Goal: Find specific page/section: Find specific page/section

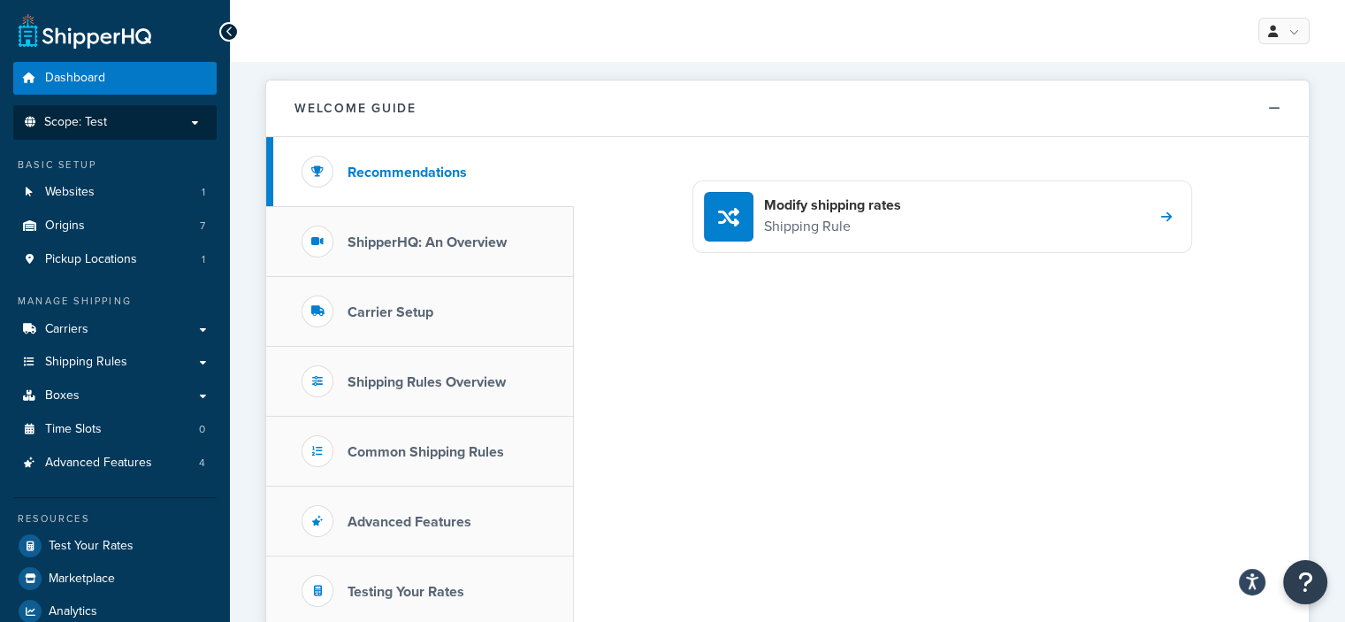
click at [102, 129] on span "Scope: Test" at bounding box center [75, 122] width 63 height 15
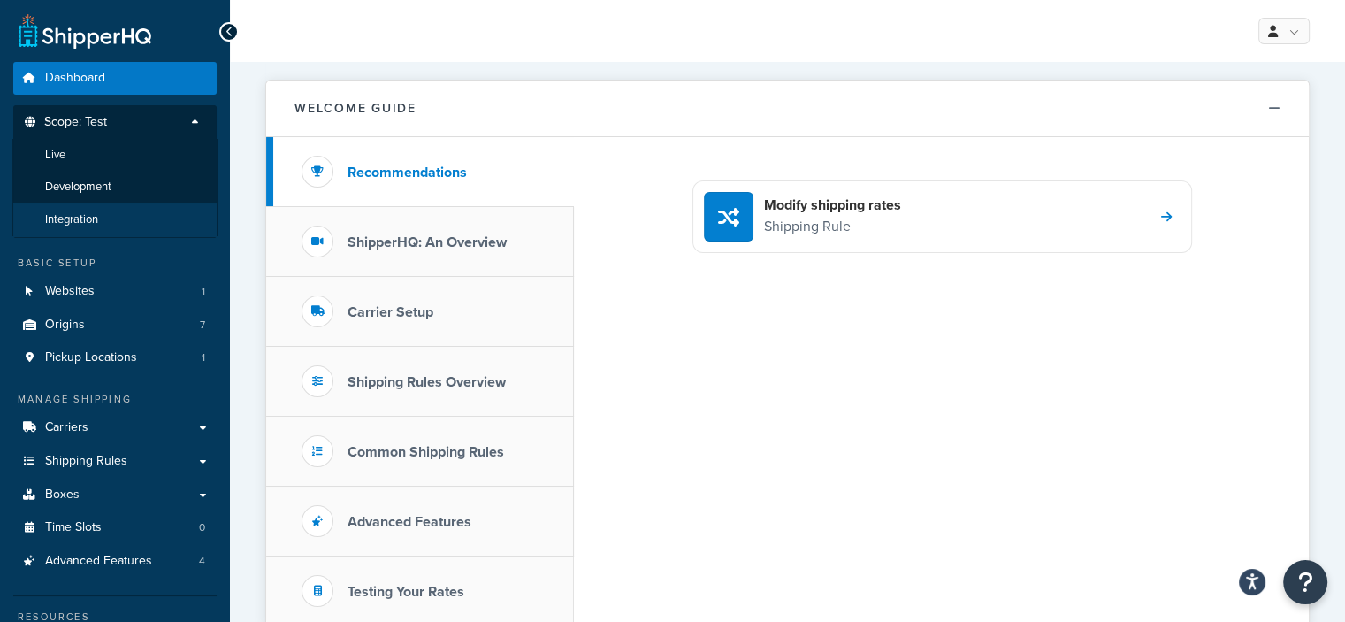
click at [141, 203] on li "Integration" at bounding box center [114, 219] width 205 height 33
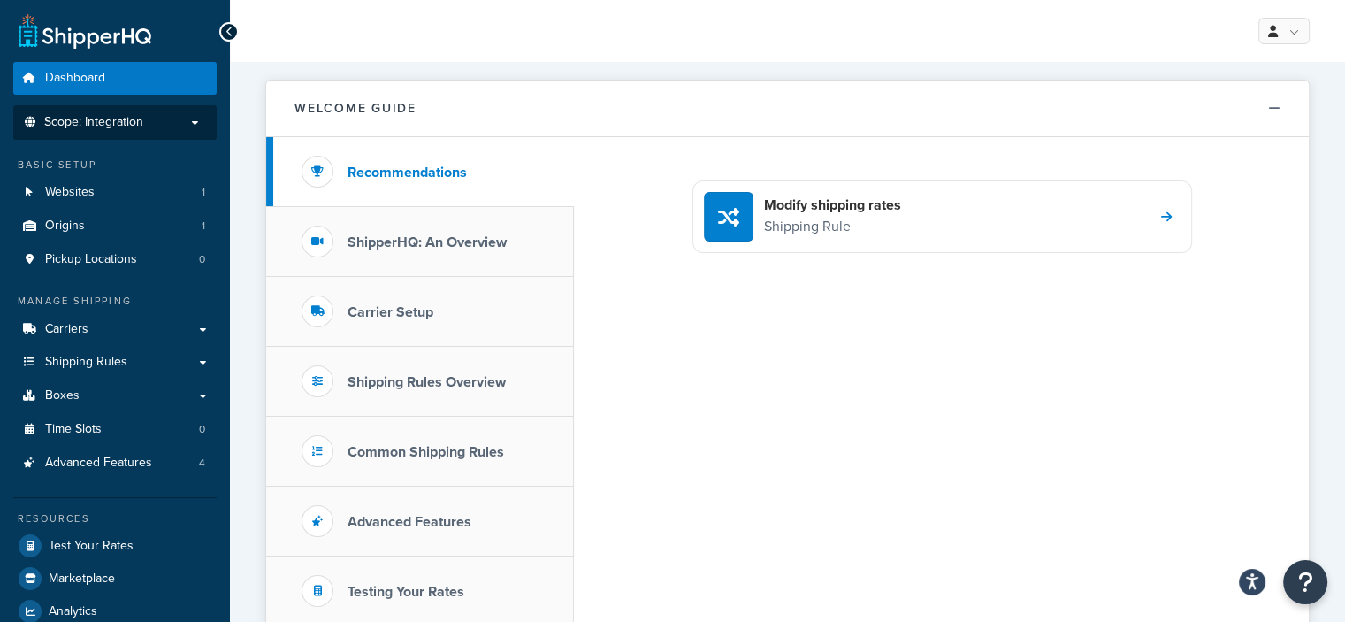
click at [157, 143] on ul "Dashboard Scope: Integration Basic Setup Websites 1 Origins 1 Pickup Locations …" at bounding box center [114, 361] width 203 height 598
click at [155, 135] on li "Scope: Integration" at bounding box center [114, 122] width 203 height 34
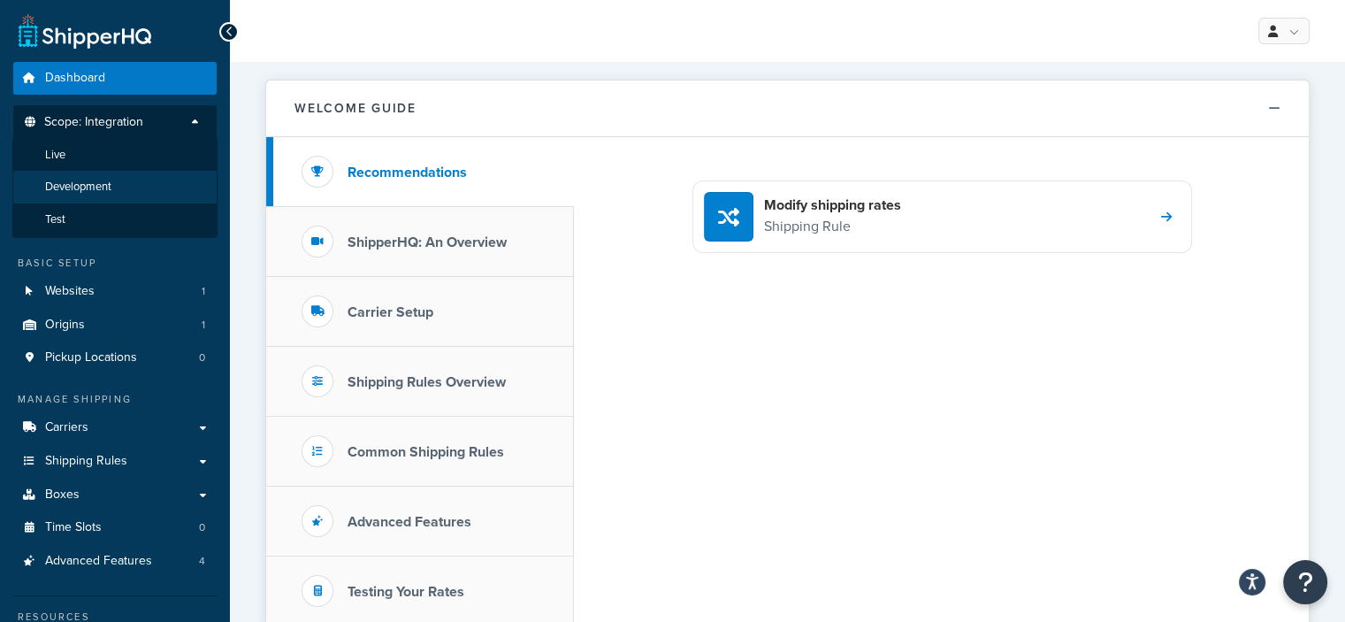
click at [143, 177] on li "Development" at bounding box center [114, 187] width 205 height 33
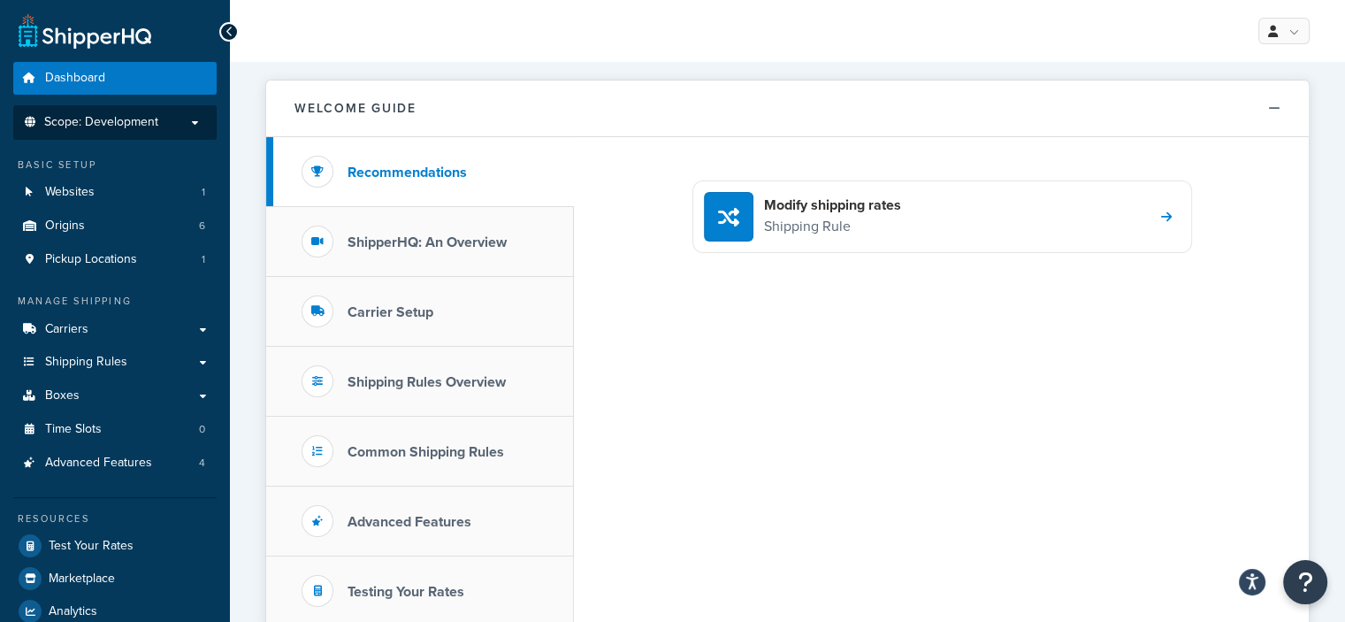
click at [152, 124] on span "Scope: Development" at bounding box center [101, 122] width 114 height 15
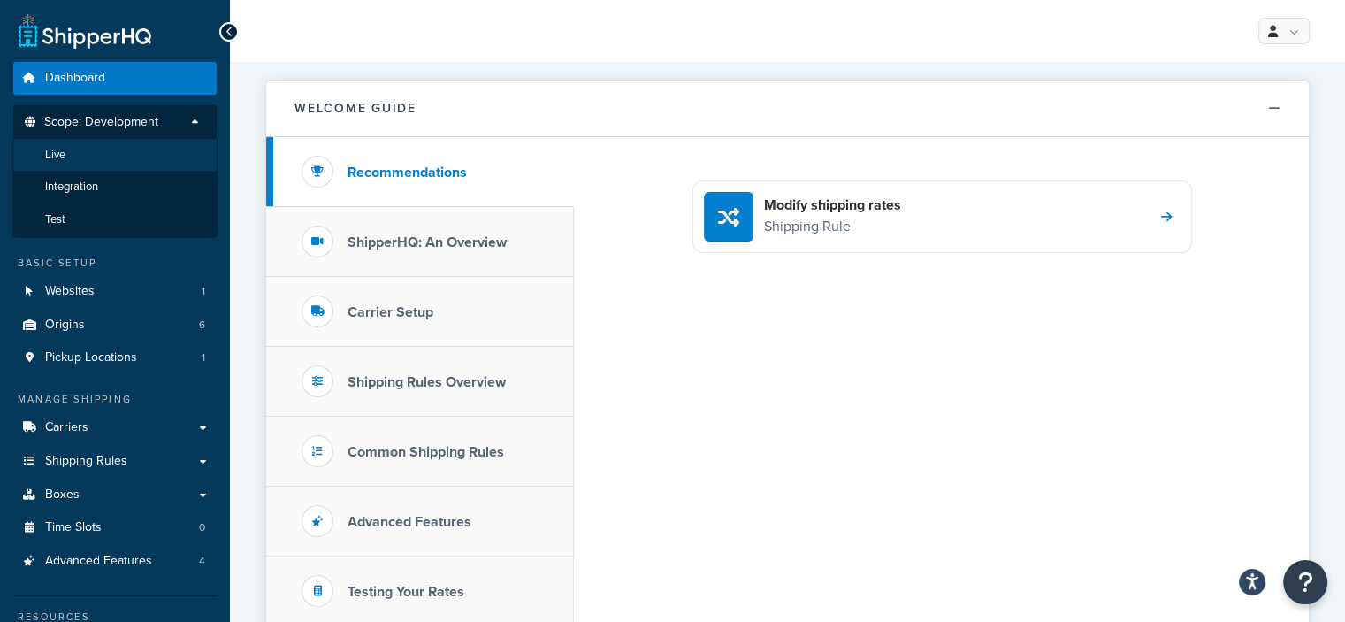
click at [140, 155] on li "Live" at bounding box center [114, 155] width 205 height 33
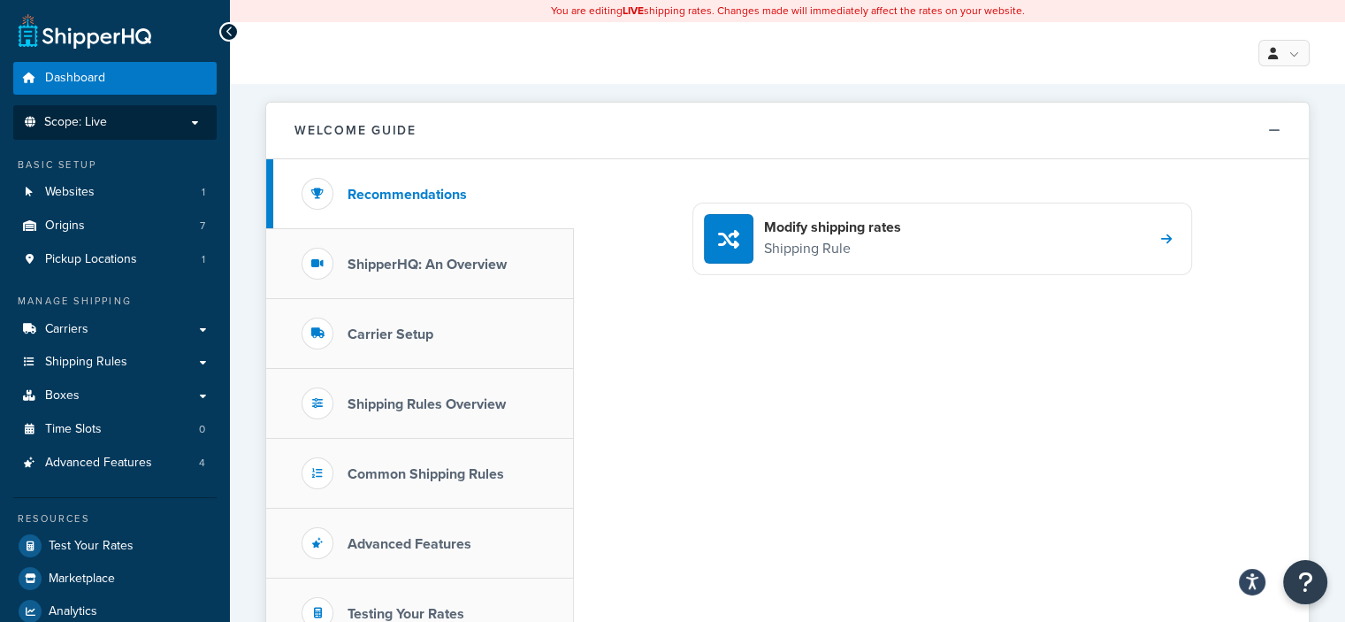
click at [150, 134] on li "Scope: Live" at bounding box center [114, 122] width 203 height 34
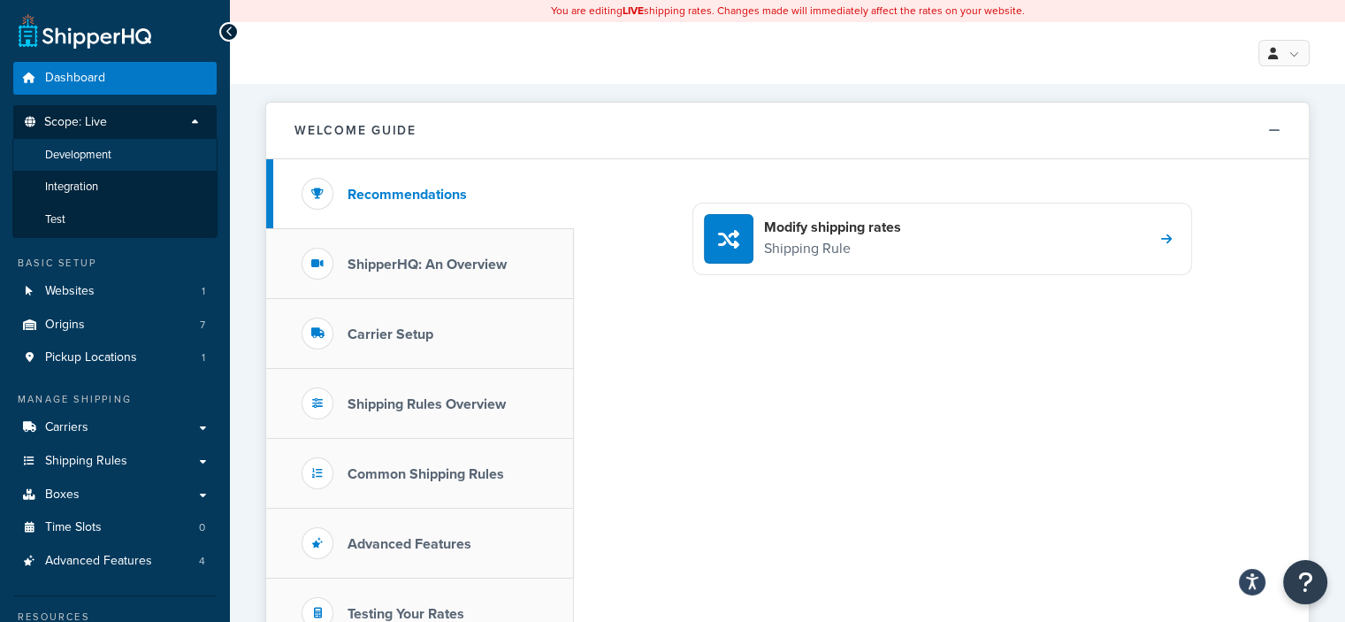
click at [142, 162] on li "Development" at bounding box center [114, 155] width 205 height 33
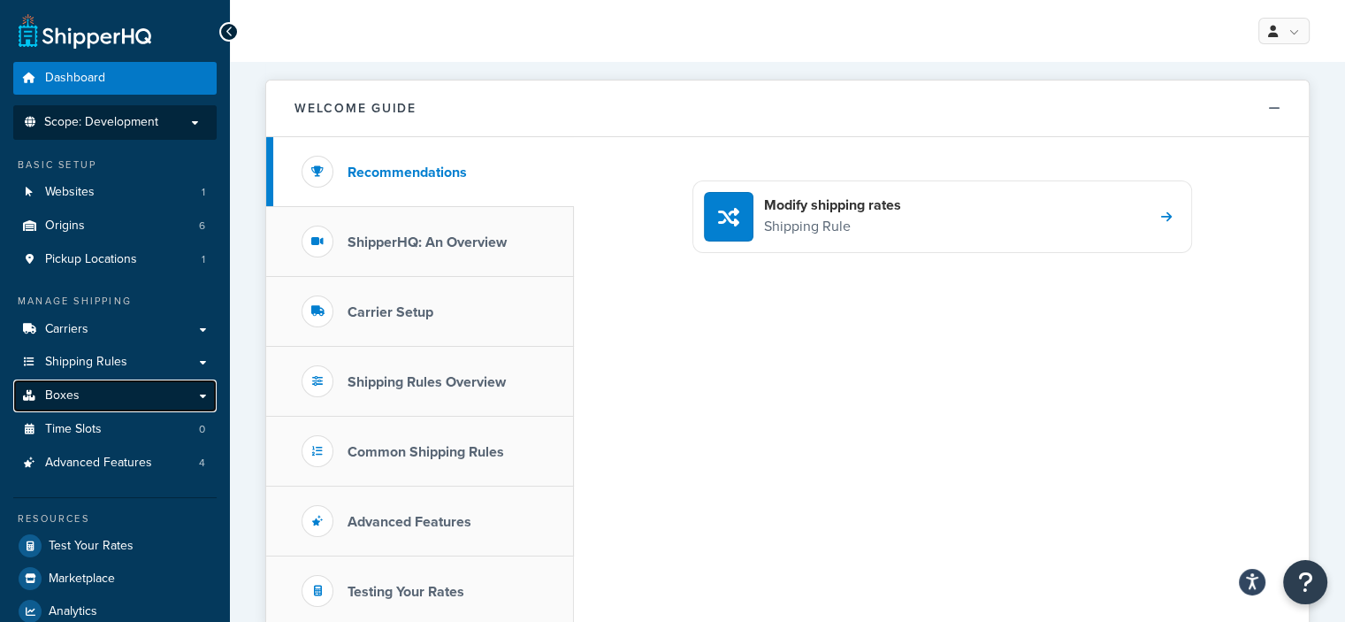
click at [91, 403] on link "Boxes" at bounding box center [114, 395] width 203 height 33
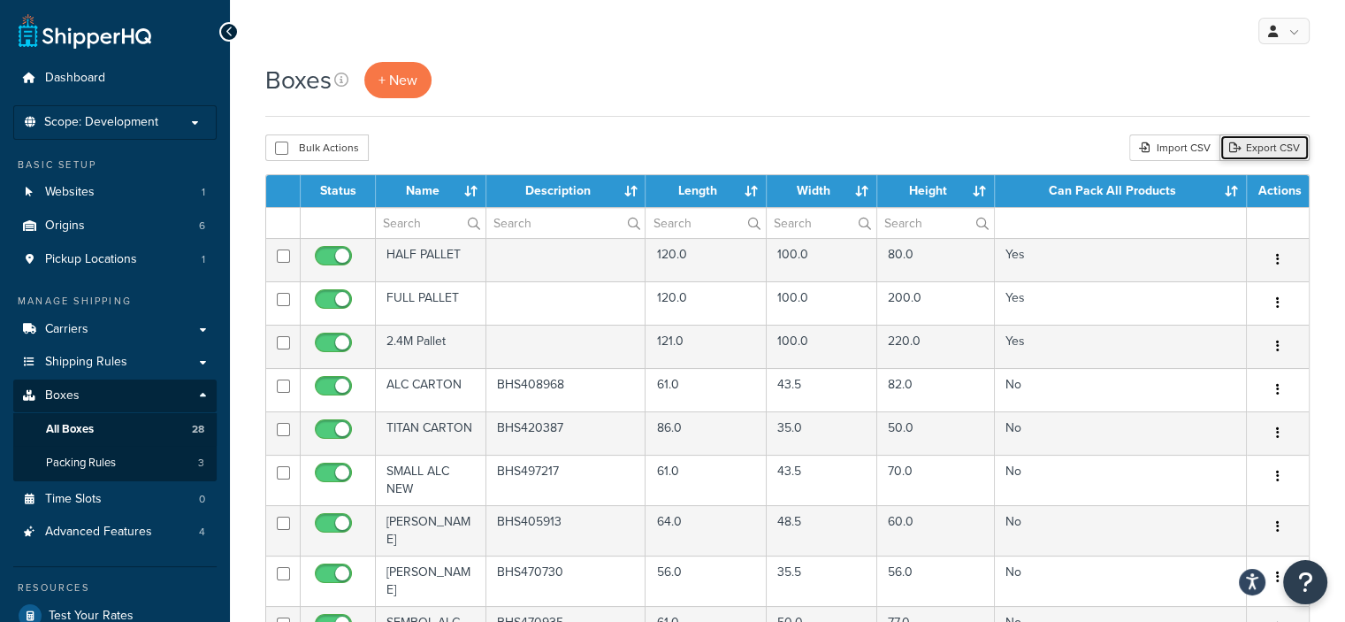
click at [1255, 150] on link "Export CSV" at bounding box center [1264, 147] width 90 height 27
